Goal: Entertainment & Leisure: Consume media (video, audio)

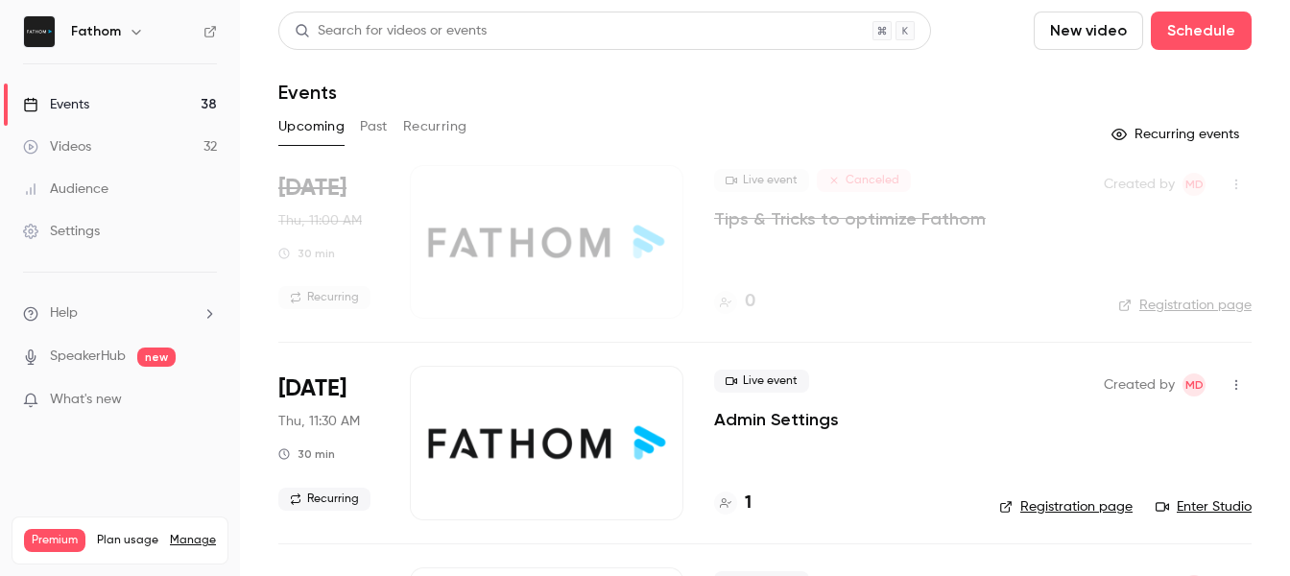
click at [110, 151] on link "Videos 32" at bounding box center [120, 147] width 240 height 42
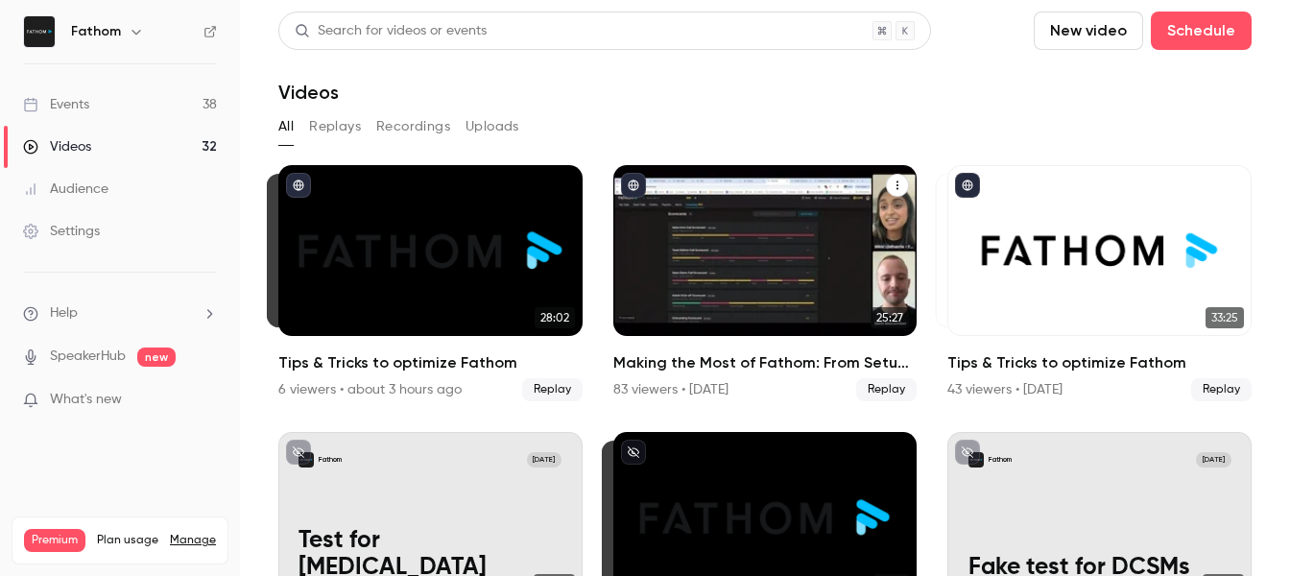
click at [776, 237] on div "Making the Most of Fathom: From Setup to Success" at bounding box center [765, 250] width 304 height 171
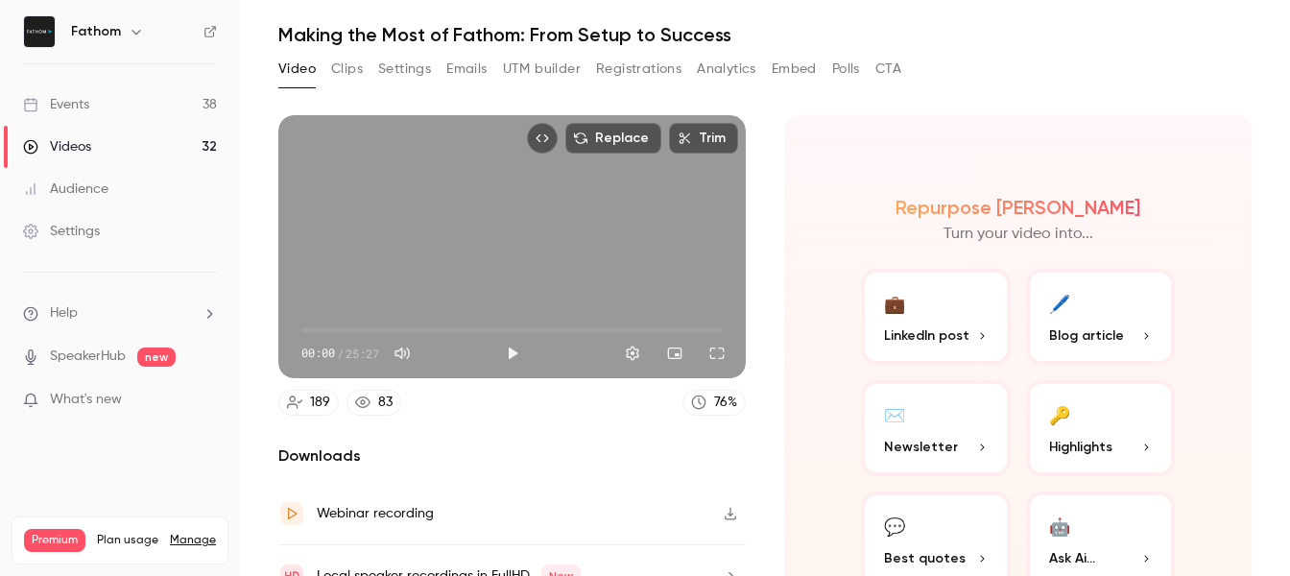
scroll to position [71, 0]
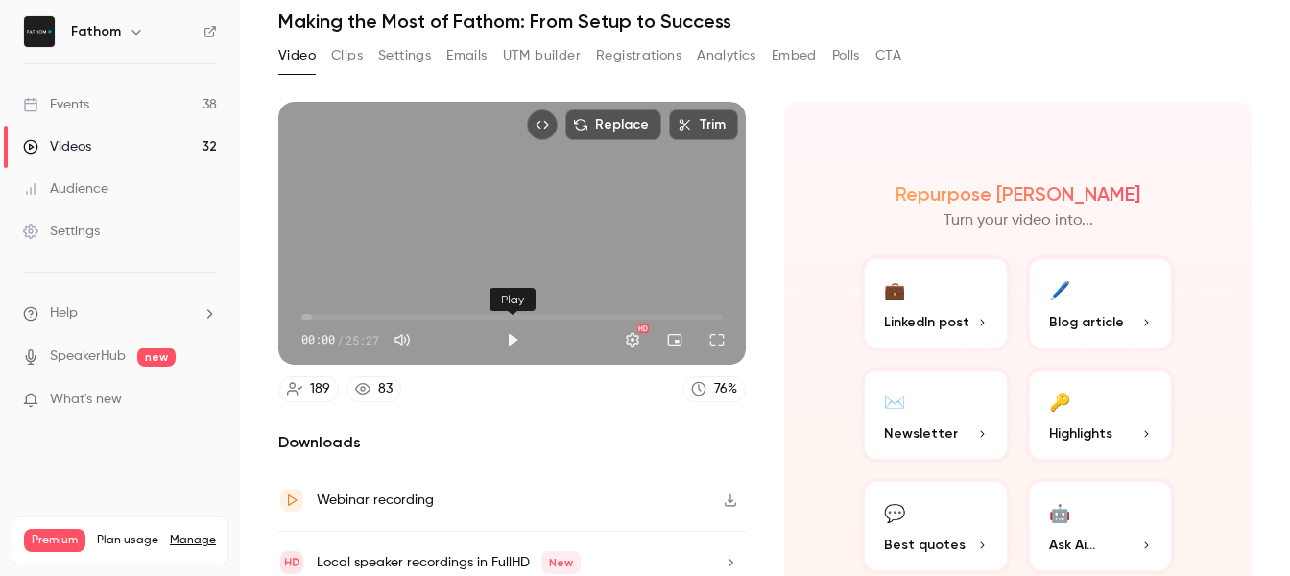
click at [516, 335] on button "Play" at bounding box center [512, 339] width 38 height 38
click at [635, 334] on button "Settings" at bounding box center [632, 339] width 38 height 38
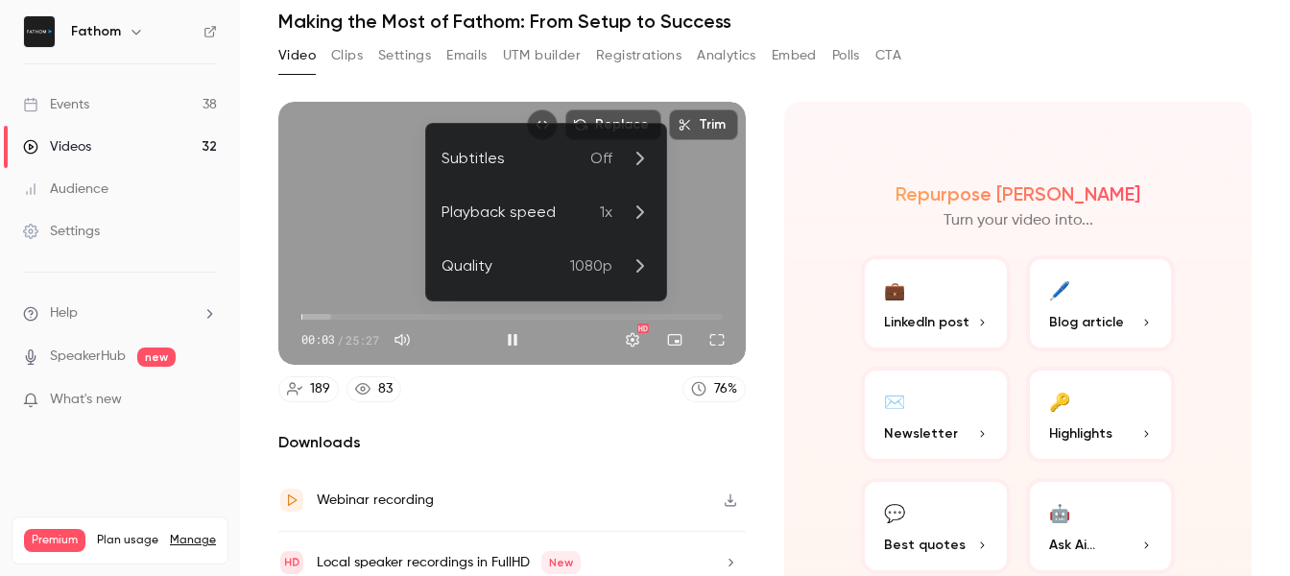
click at [634, 336] on div at bounding box center [645, 288] width 1290 height 576
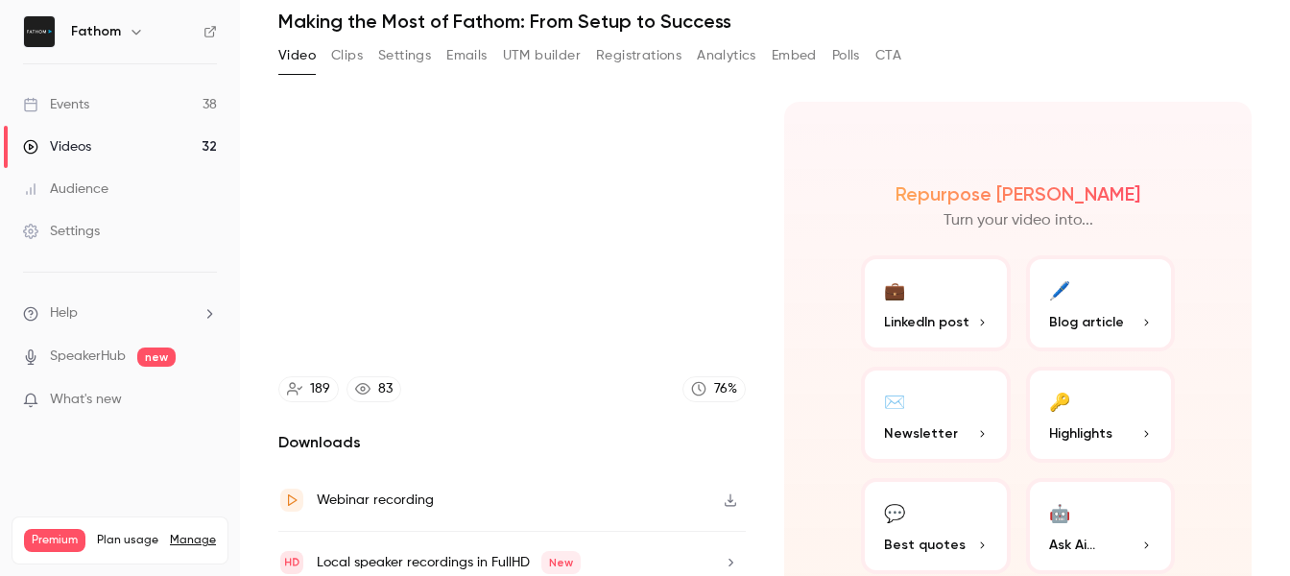
scroll to position [151, 0]
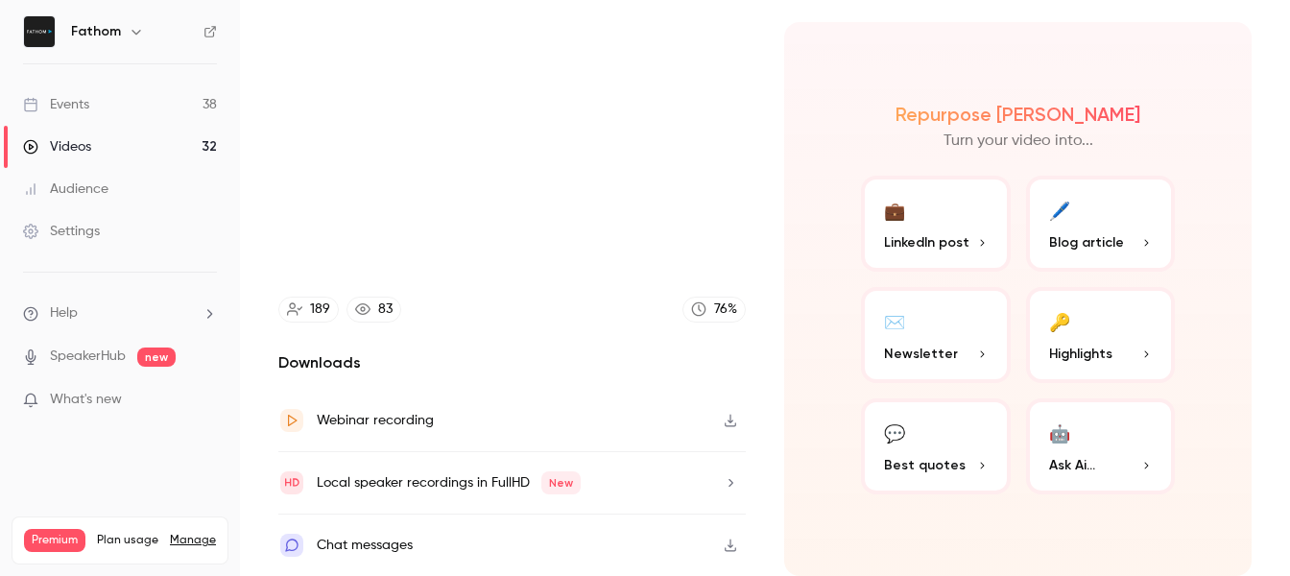
click at [349, 363] on h2 "Downloads" at bounding box center [511, 362] width 467 height 23
click at [734, 417] on icon "button" at bounding box center [730, 420] width 15 height 13
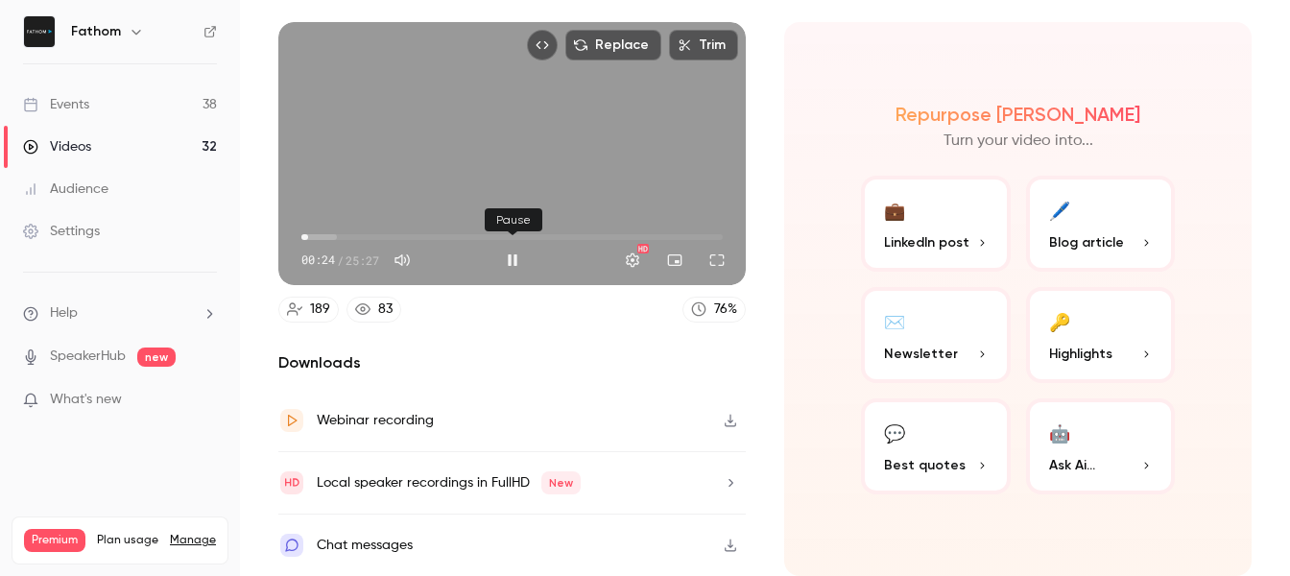
click at [519, 254] on button "Pause" at bounding box center [512, 260] width 38 height 38
type input "****"
